Goal: Information Seeking & Learning: Learn about a topic

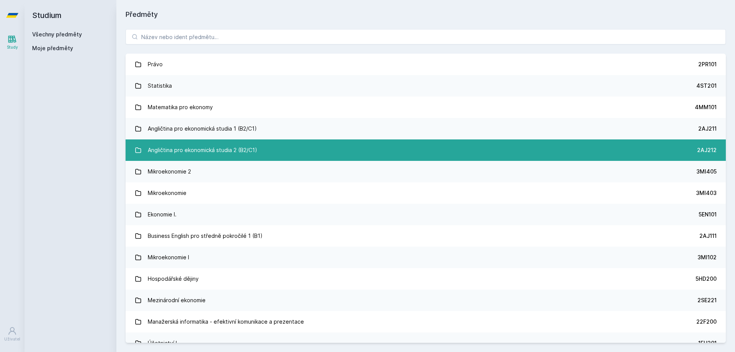
scroll to position [38, 0]
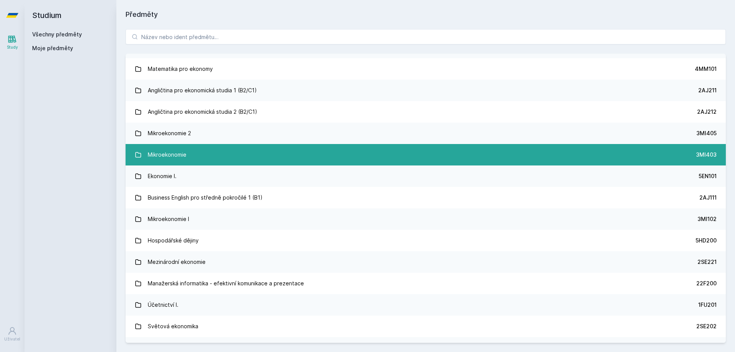
click at [197, 160] on link "Mikroekonomie 3MI403" at bounding box center [426, 154] width 600 height 21
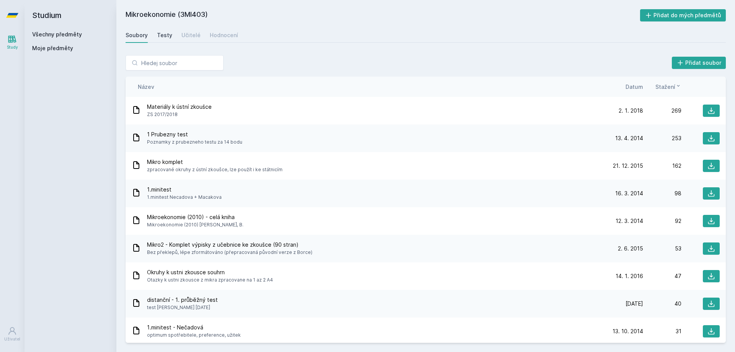
click at [166, 41] on link "Testy" at bounding box center [164, 35] width 15 height 15
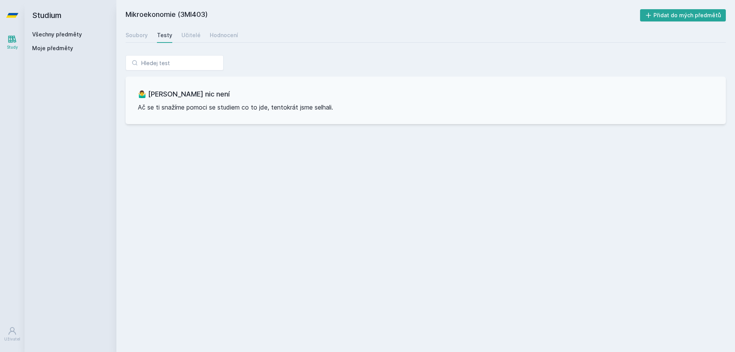
click at [139, 44] on div "Mikroekonomie (3MI403) Přidat do mých předmětů [GEOGRAPHIC_DATA] Testy Učitelé …" at bounding box center [426, 175] width 600 height 333
click at [139, 39] on link "Soubory" at bounding box center [137, 35] width 22 height 15
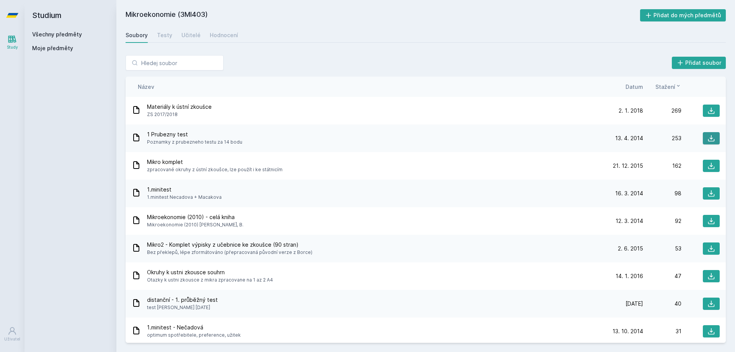
click at [707, 136] on icon at bounding box center [711, 138] width 8 height 8
click at [637, 88] on span "Datum" at bounding box center [634, 87] width 18 height 8
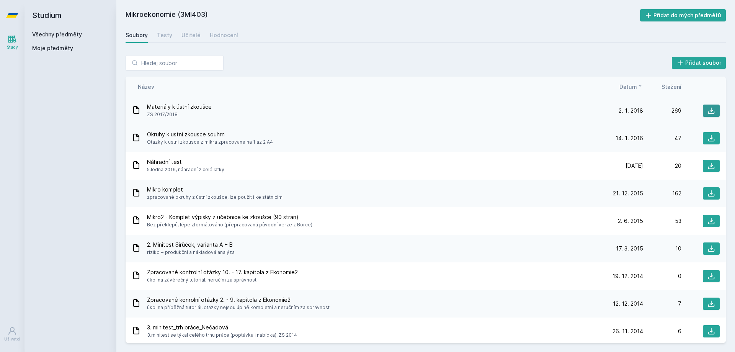
click at [708, 112] on icon at bounding box center [711, 111] width 7 height 7
click at [387, 71] on div "Přidat soubor Řazení: Název Datum Stažení Název Datum Stažení Materiály k ústní…" at bounding box center [426, 198] width 600 height 287
click at [213, 39] on div "Hodnocení" at bounding box center [224, 35] width 28 height 8
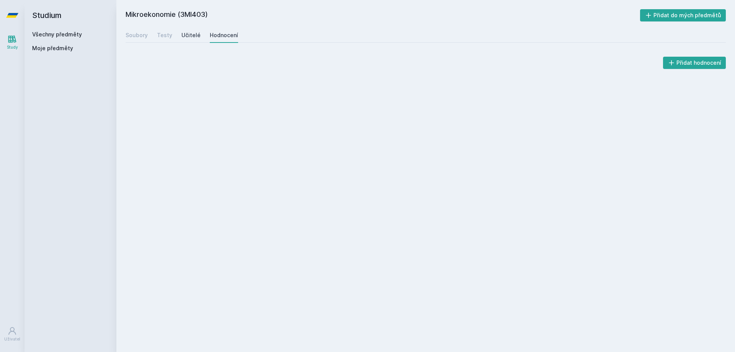
click at [189, 37] on div "Učitelé" at bounding box center [190, 35] width 19 height 8
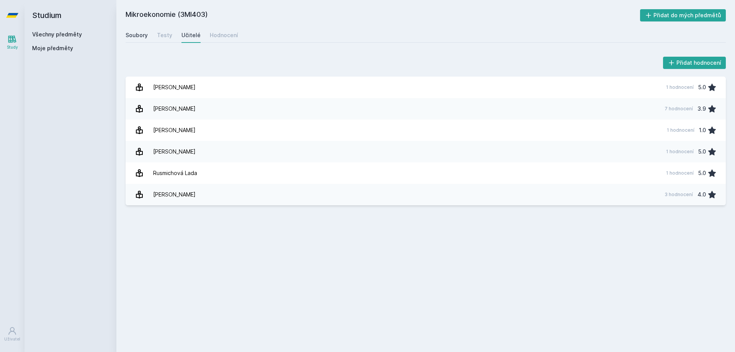
click at [142, 37] on div "Soubory" at bounding box center [137, 35] width 22 height 8
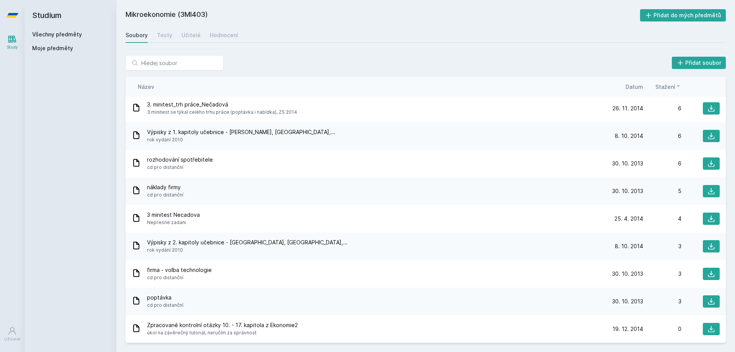
scroll to position [443, 0]
click at [49, 36] on link "Všechny předměty" at bounding box center [57, 34] width 50 height 7
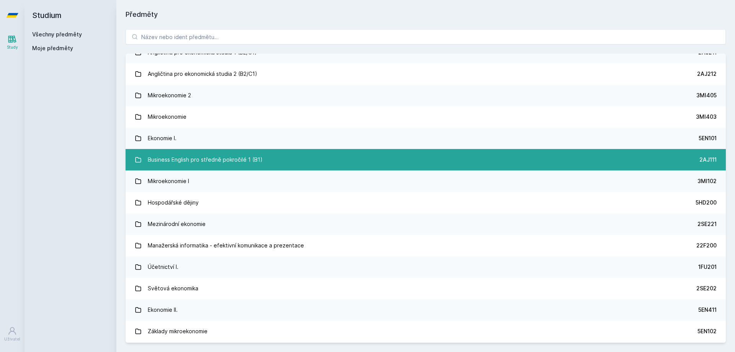
scroll to position [77, 0]
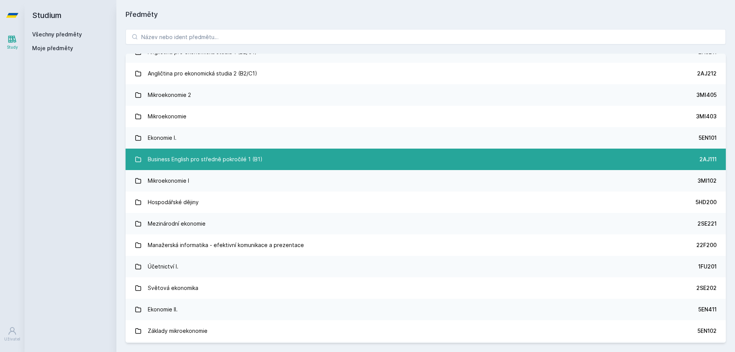
click at [243, 166] on div "Business English pro středně pokročilé 1 (B1)" at bounding box center [205, 159] width 115 height 15
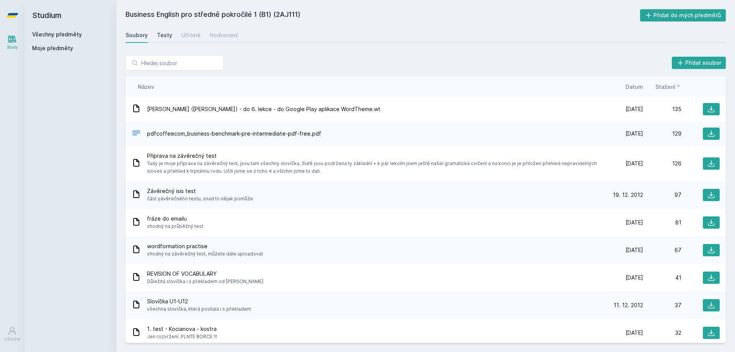
click at [167, 34] on div "Testy" at bounding box center [164, 35] width 15 height 8
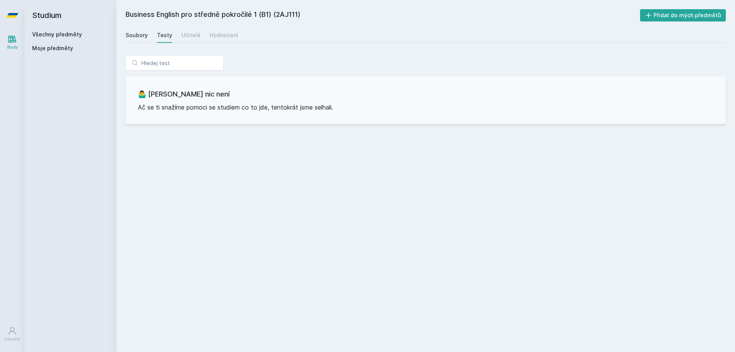
click at [144, 35] on div "Soubory" at bounding box center [137, 35] width 22 height 8
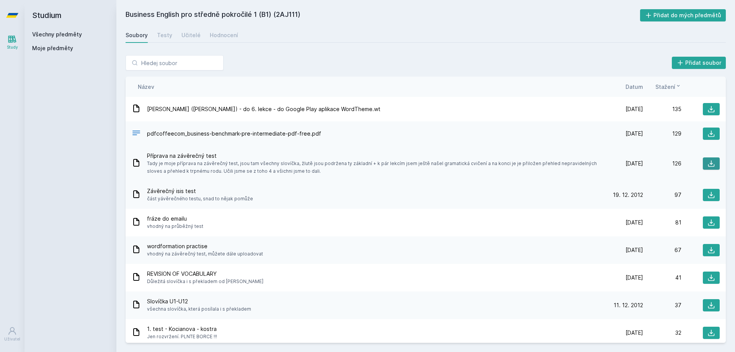
click at [707, 163] on icon at bounding box center [711, 164] width 8 height 8
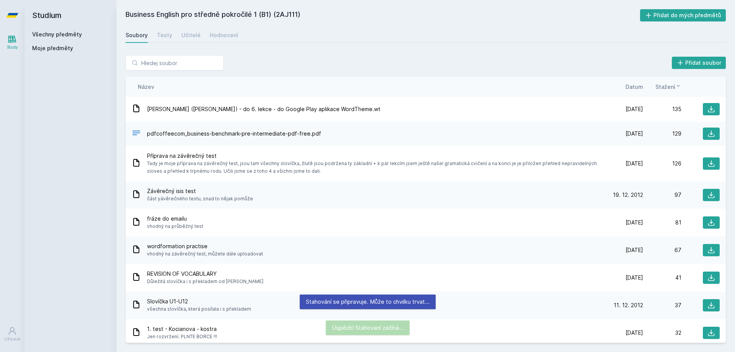
click at [631, 88] on span "Datum" at bounding box center [634, 87] width 18 height 8
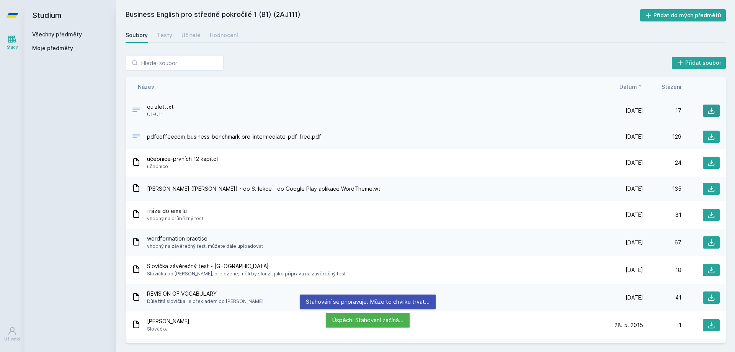
click at [711, 110] on icon at bounding box center [711, 111] width 8 height 8
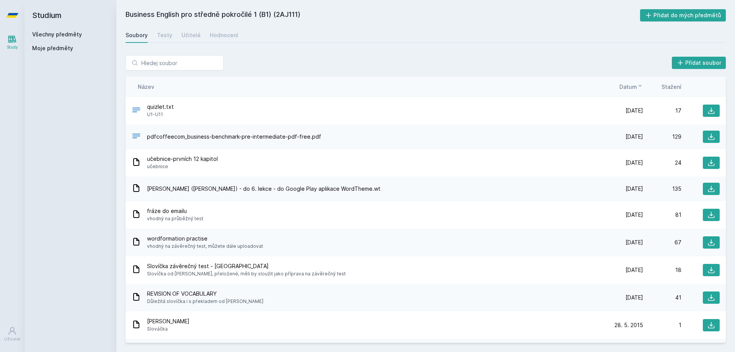
click at [431, 62] on div "Přidat soubor" at bounding box center [426, 62] width 600 height 15
click at [707, 110] on icon at bounding box center [711, 111] width 8 height 8
click at [634, 88] on span "Datum" at bounding box center [628, 87] width 18 height 8
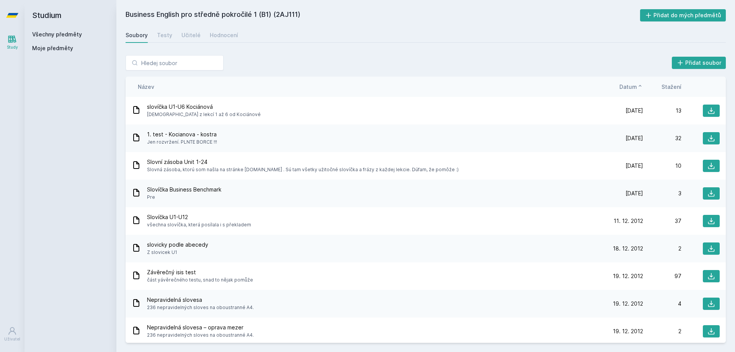
click at [632, 88] on span "Datum" at bounding box center [628, 87] width 18 height 8
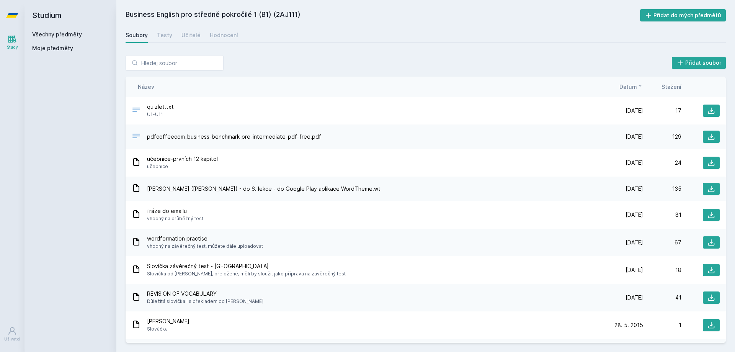
click at [677, 90] on span "Stažení" at bounding box center [671, 87] width 20 height 8
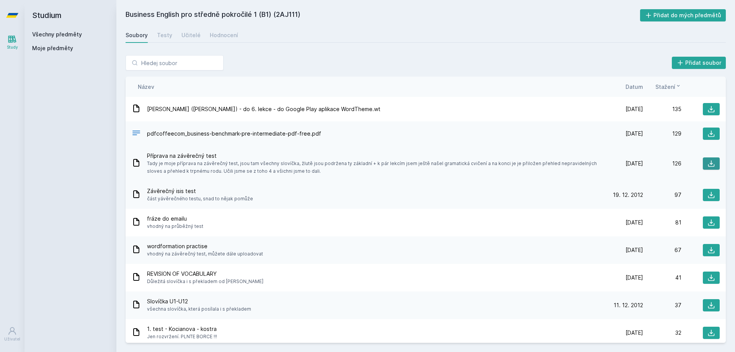
click at [708, 166] on icon at bounding box center [711, 163] width 7 height 7
click at [66, 35] on link "Všechny předměty" at bounding box center [57, 34] width 50 height 7
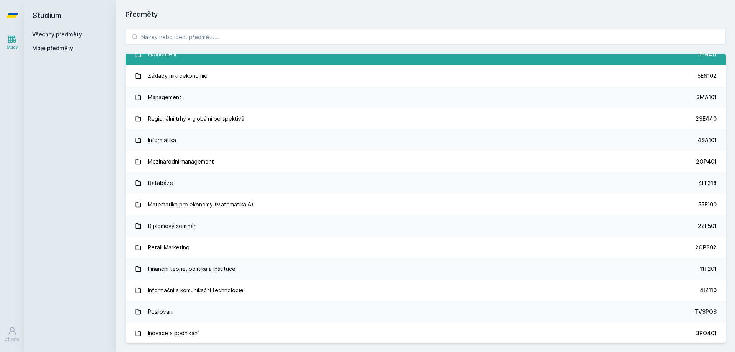
scroll to position [344, 0]
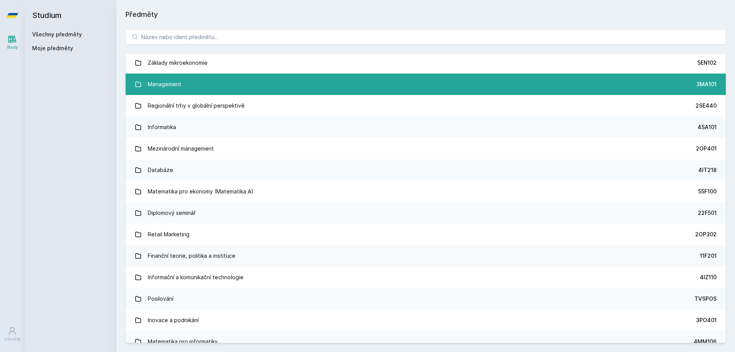
click at [164, 85] on div "Management" at bounding box center [165, 84] width 34 height 15
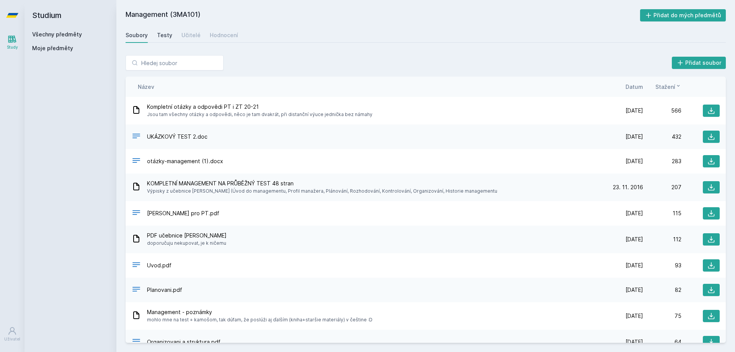
click at [165, 35] on div "Testy" at bounding box center [164, 35] width 15 height 8
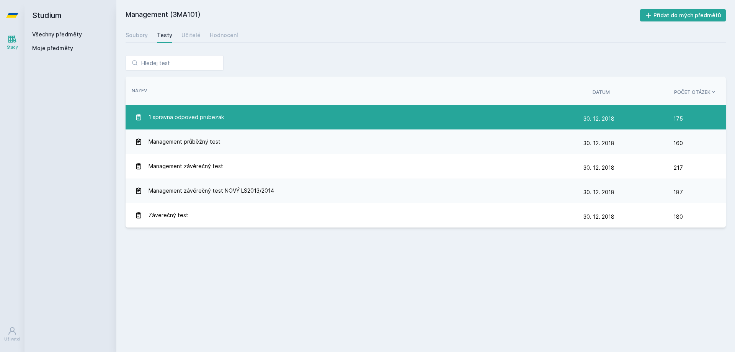
click at [215, 119] on span "1 spravna odpoved prubezak" at bounding box center [185, 116] width 75 height 15
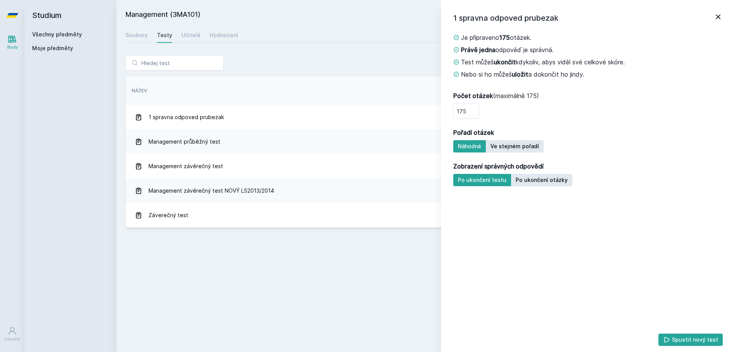
click at [718, 15] on icon at bounding box center [717, 16] width 9 height 9
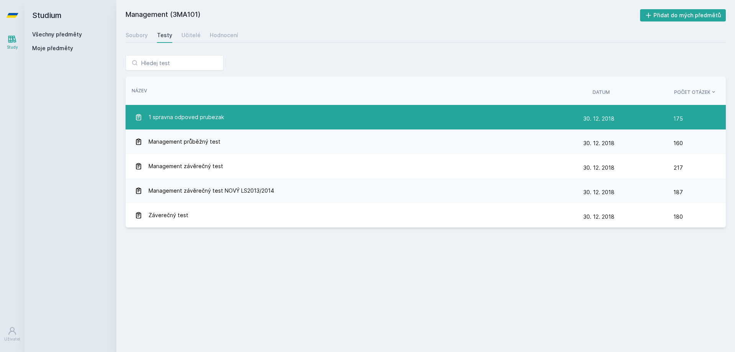
click at [700, 115] on div "[DATE] [DATE] 175" at bounding box center [649, 118] width 133 height 15
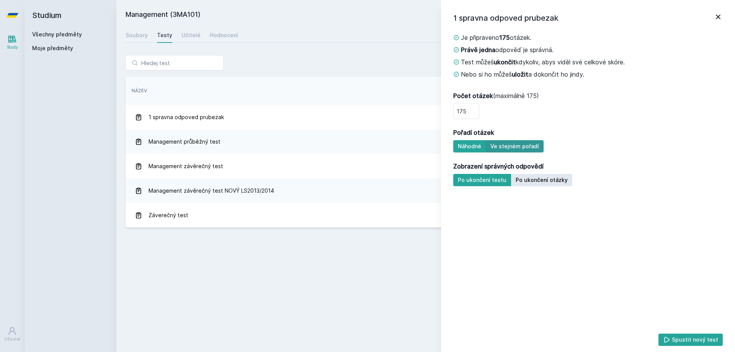
click at [519, 148] on button "Ve stejném pořadí" at bounding box center [515, 146] width 58 height 12
click at [692, 339] on button "Spustit nový test" at bounding box center [690, 339] width 65 height 12
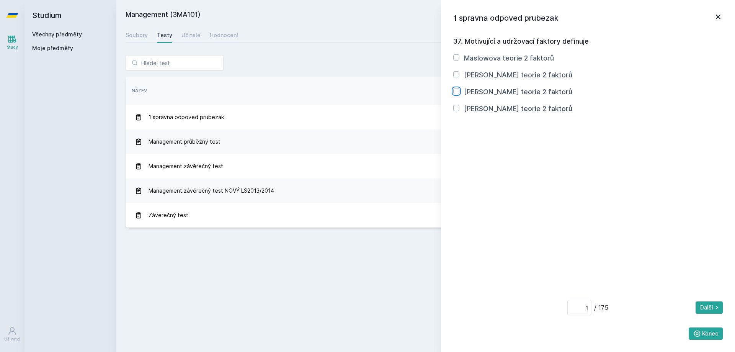
click at [458, 93] on input "[PERSON_NAME] teorie 2 faktorů" at bounding box center [456, 91] width 6 height 6
checkbox input "true"
click at [712, 312] on button "Další" at bounding box center [708, 307] width 27 height 12
type input "2"
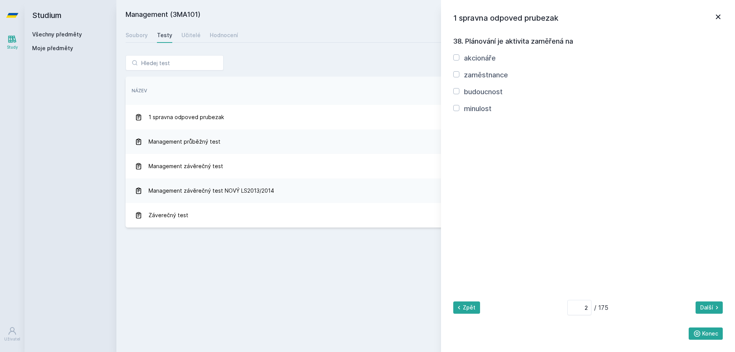
click at [717, 17] on icon at bounding box center [717, 16] width 9 height 9
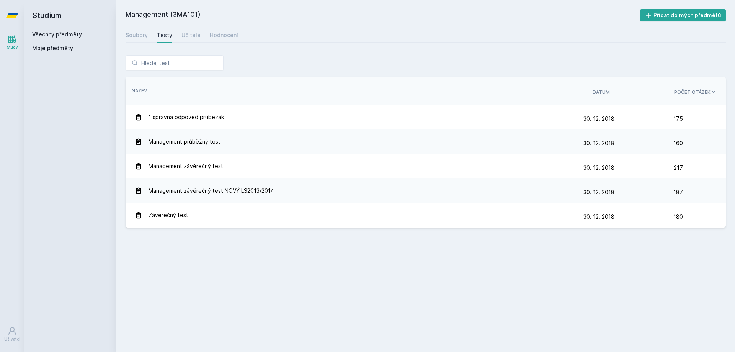
click at [149, 36] on div "Soubory Testy Učitelé Hodnocení" at bounding box center [426, 35] width 600 height 15
click at [144, 37] on div "Soubory" at bounding box center [137, 35] width 22 height 8
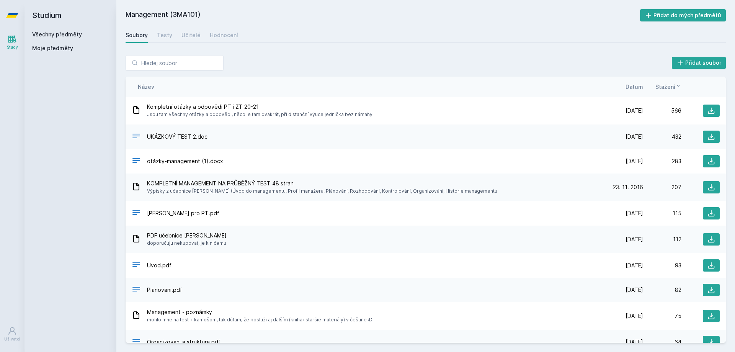
click at [669, 89] on span "Stažení" at bounding box center [665, 87] width 20 height 8
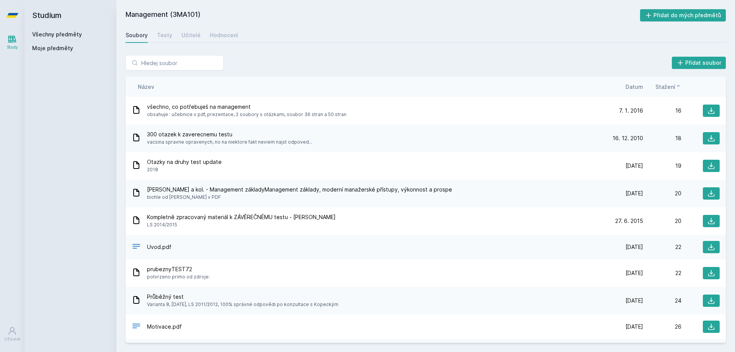
click at [669, 88] on span "Stažení" at bounding box center [665, 87] width 20 height 8
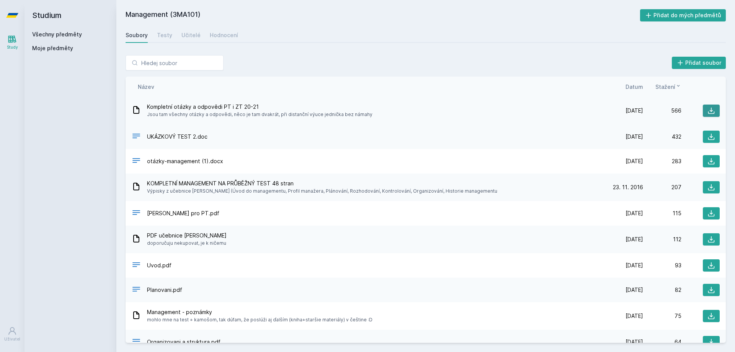
click at [707, 110] on icon at bounding box center [711, 111] width 8 height 8
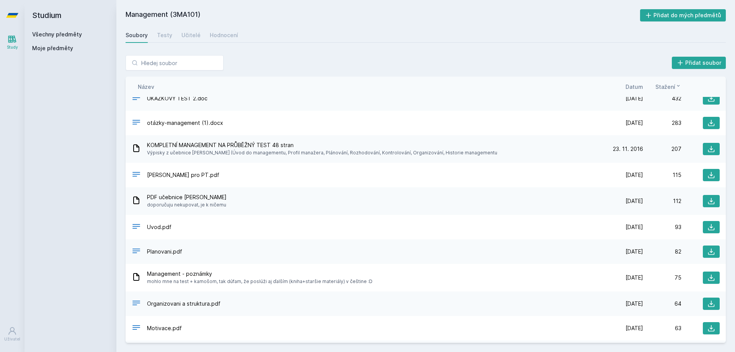
click at [54, 32] on link "Všechny předměty" at bounding box center [57, 34] width 50 height 7
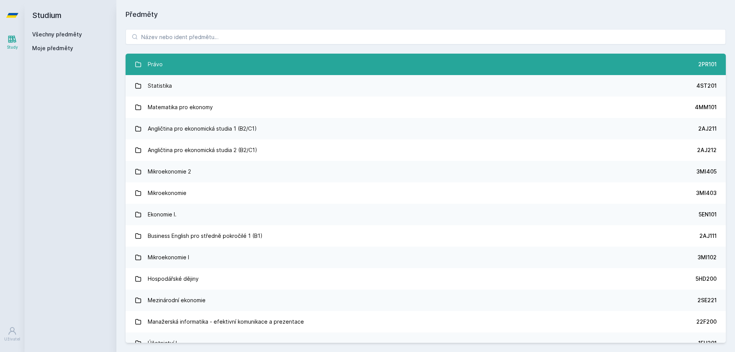
click at [178, 70] on link "Právo 2PR101" at bounding box center [426, 64] width 600 height 21
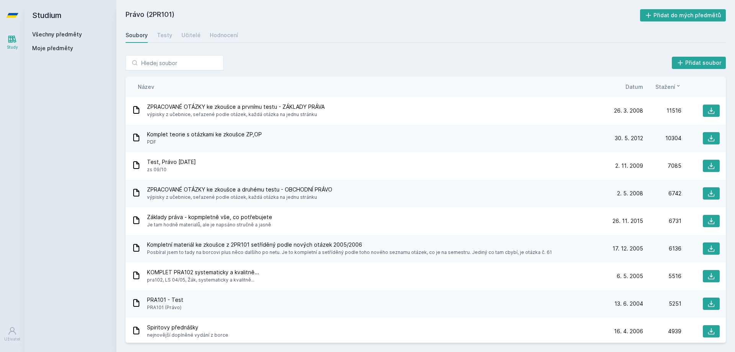
click at [670, 89] on span "Stažení" at bounding box center [665, 87] width 20 height 8
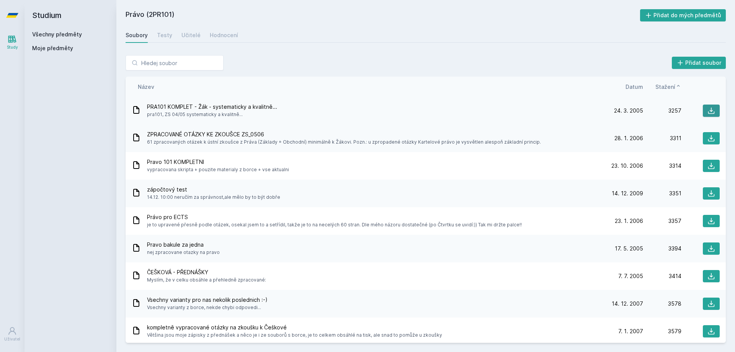
click at [708, 114] on icon at bounding box center [711, 111] width 7 height 7
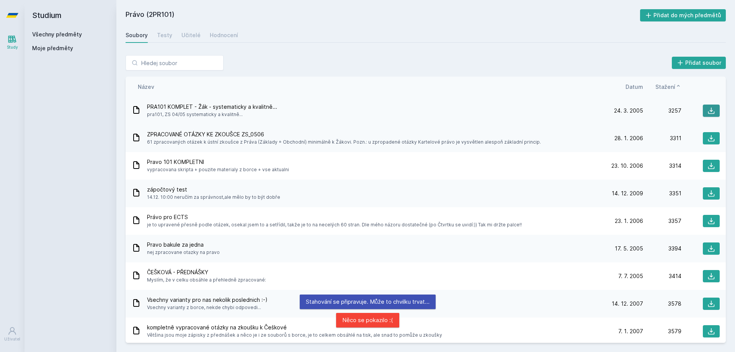
click at [707, 111] on icon at bounding box center [711, 111] width 8 height 8
click at [638, 83] on span "Datum" at bounding box center [634, 87] width 18 height 8
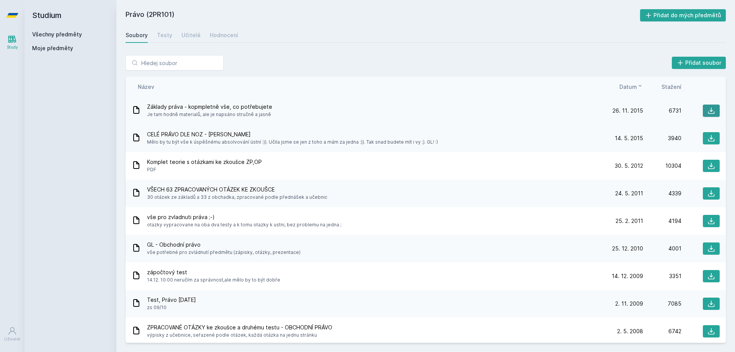
click at [707, 109] on icon at bounding box center [711, 111] width 8 height 8
click at [170, 39] on link "Testy" at bounding box center [164, 35] width 15 height 15
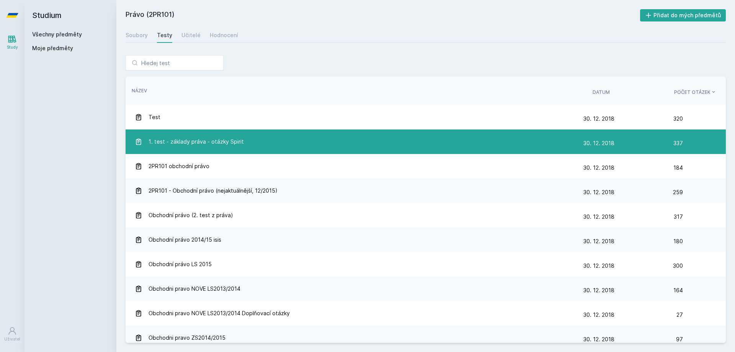
click at [252, 141] on div "1. test - základy práva - otázky Spirit" at bounding box center [359, 141] width 449 height 15
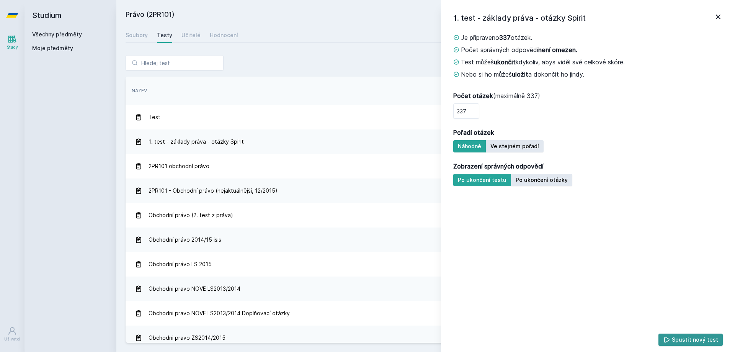
click at [683, 337] on button "Spustit nový test" at bounding box center [690, 339] width 65 height 12
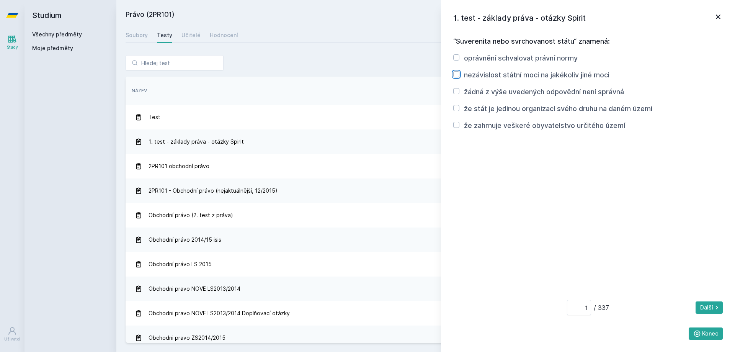
click at [456, 75] on input "nezávislost státní moci na jakékoliv jiné moci" at bounding box center [456, 74] width 6 height 6
checkbox input "true"
click at [705, 305] on button "Další" at bounding box center [708, 307] width 27 height 12
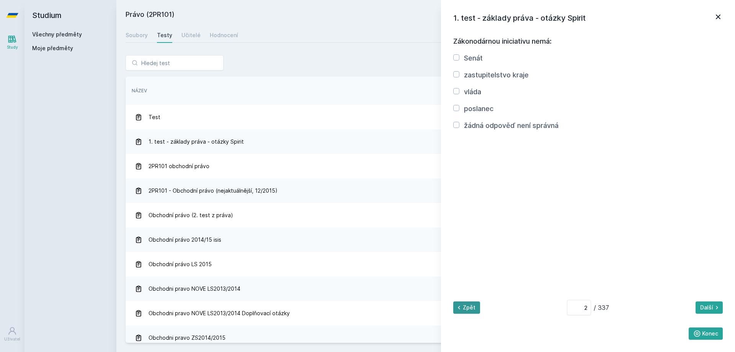
click at [468, 307] on button "Zpět" at bounding box center [466, 307] width 27 height 12
type input "1"
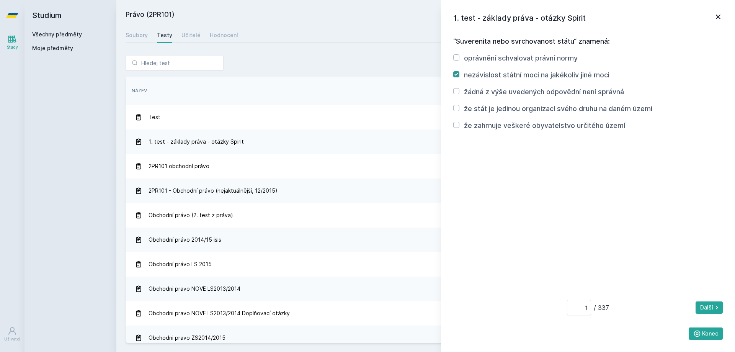
click at [722, 335] on button "Konec" at bounding box center [706, 333] width 34 height 12
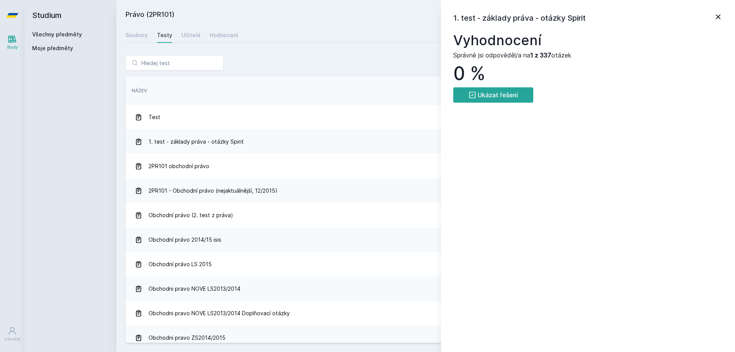
click at [720, 15] on icon at bounding box center [718, 17] width 5 height 5
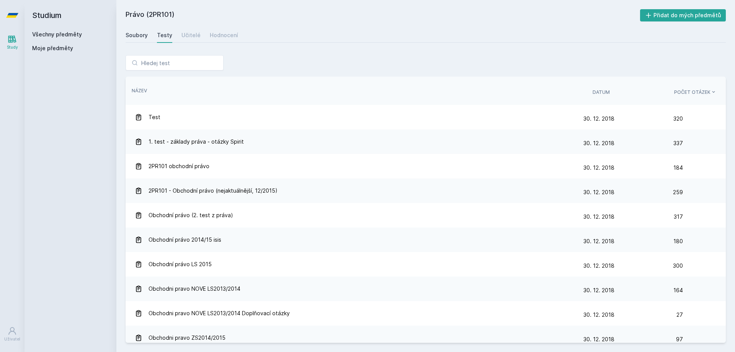
click at [131, 39] on link "Soubory" at bounding box center [137, 35] width 22 height 15
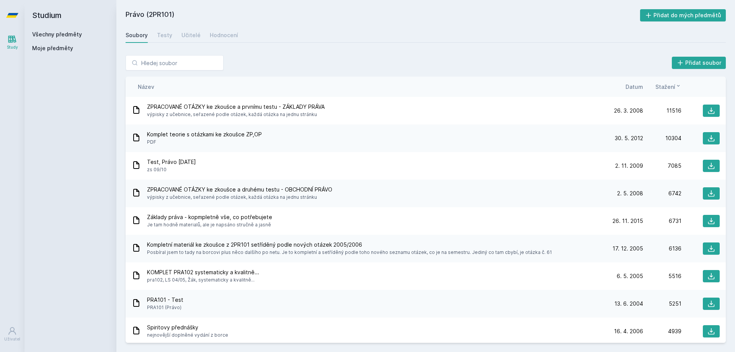
click at [7, 12] on icon at bounding box center [12, 15] width 12 height 31
